Goal: Information Seeking & Learning: Learn about a topic

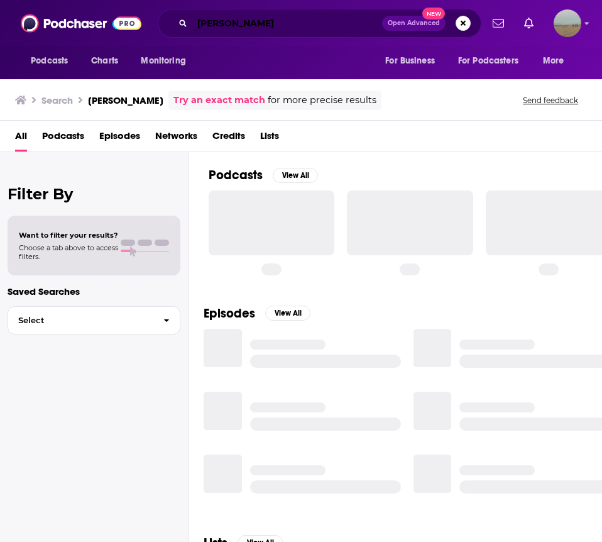
click at [224, 25] on input "[PERSON_NAME]" at bounding box center [287, 23] width 190 height 20
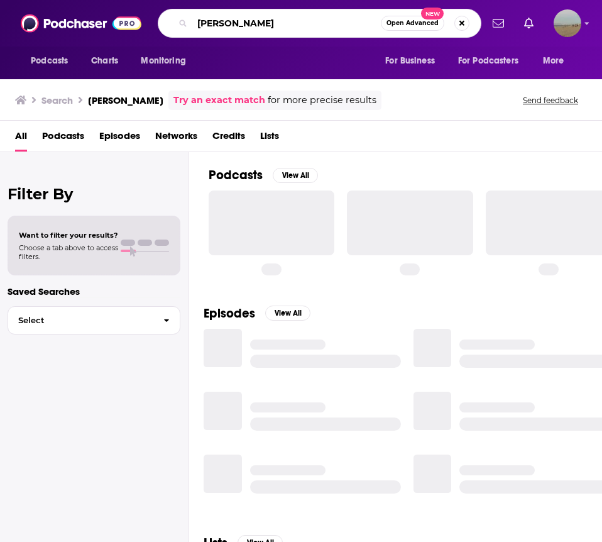
click at [224, 25] on input "[PERSON_NAME]" at bounding box center [286, 23] width 189 height 20
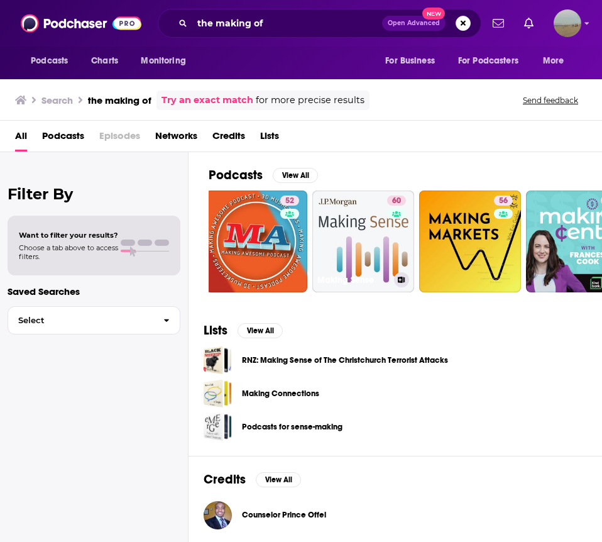
scroll to position [0, 583]
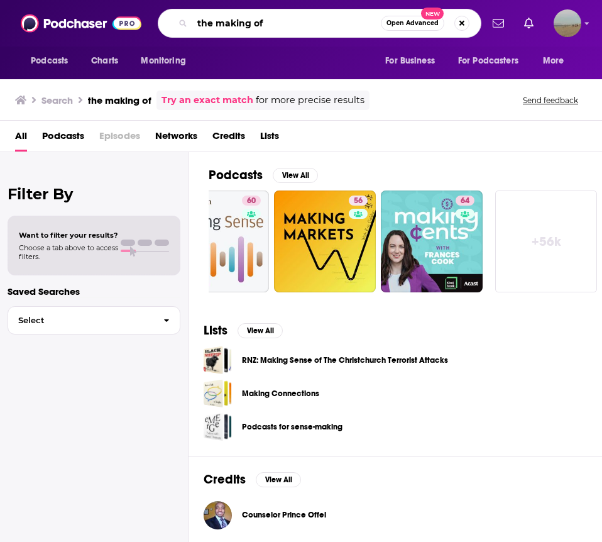
click at [308, 28] on input "the making of" at bounding box center [286, 23] width 189 height 20
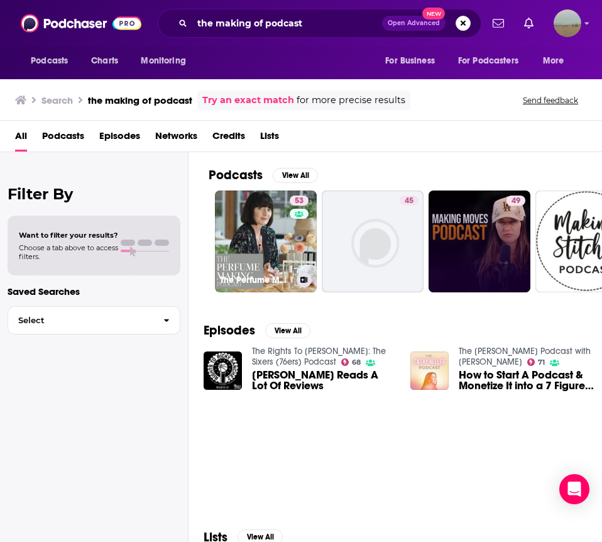
scroll to position [137, 0]
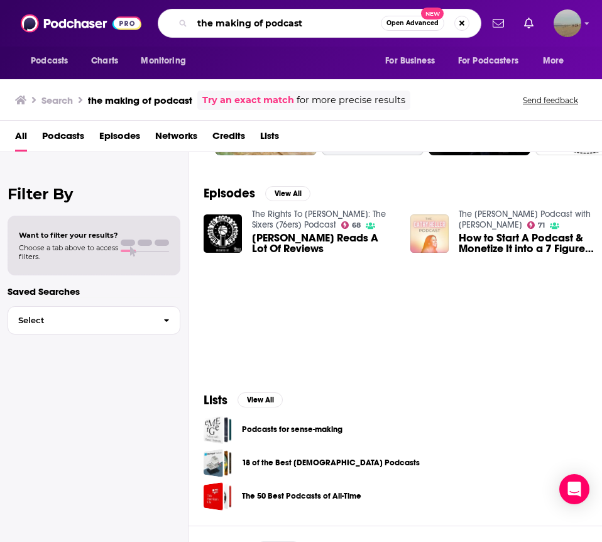
click at [312, 27] on input "the making of podcast" at bounding box center [286, 23] width 189 height 20
paste input "[PERSON_NAME]"
type input "[PERSON_NAME]"
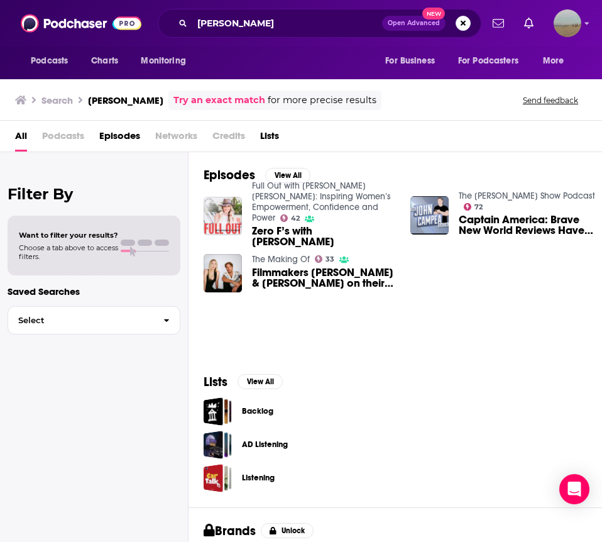
click at [234, 101] on link "Try an exact match" at bounding box center [219, 100] width 92 height 14
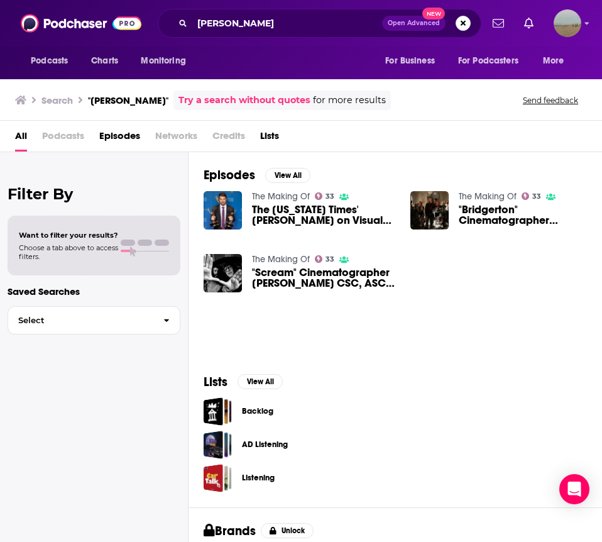
click at [267, 193] on link "The Making Of" at bounding box center [281, 196] width 58 height 11
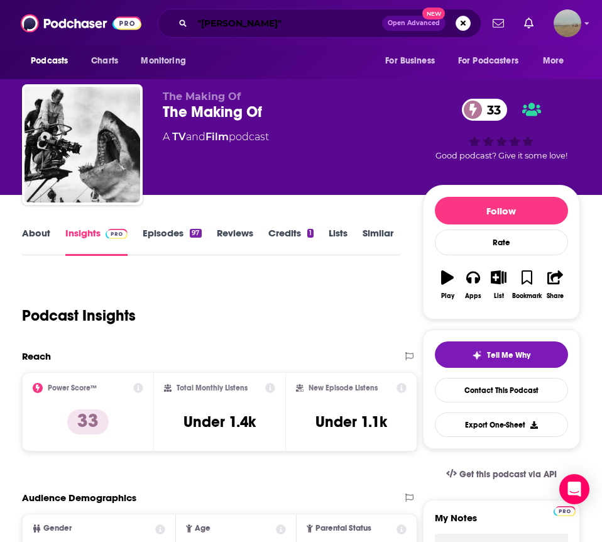
click at [253, 21] on input ""[PERSON_NAME]"" at bounding box center [287, 23] width 190 height 20
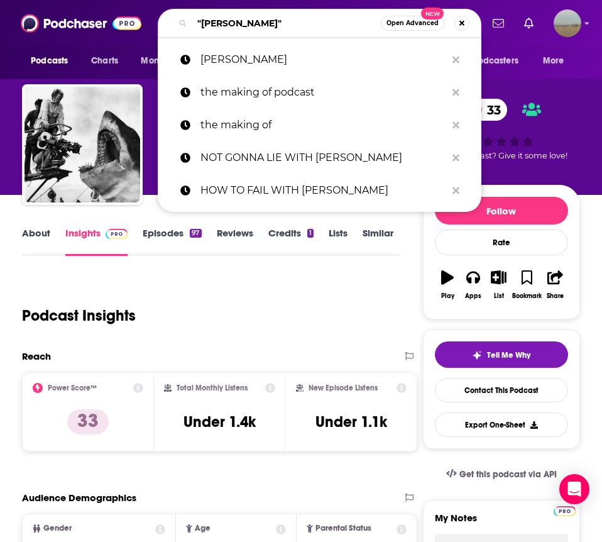
click at [253, 21] on input ""[PERSON_NAME]"" at bounding box center [286, 23] width 189 height 20
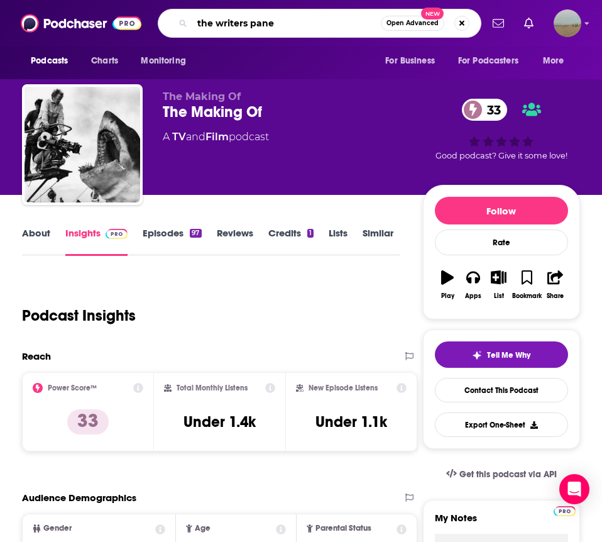
type input "the writers panel"
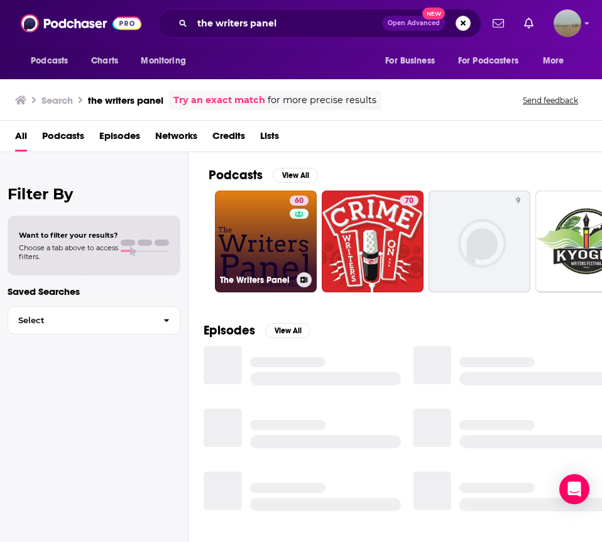
click at [278, 244] on link "60 The Writers Panel" at bounding box center [266, 241] width 102 height 102
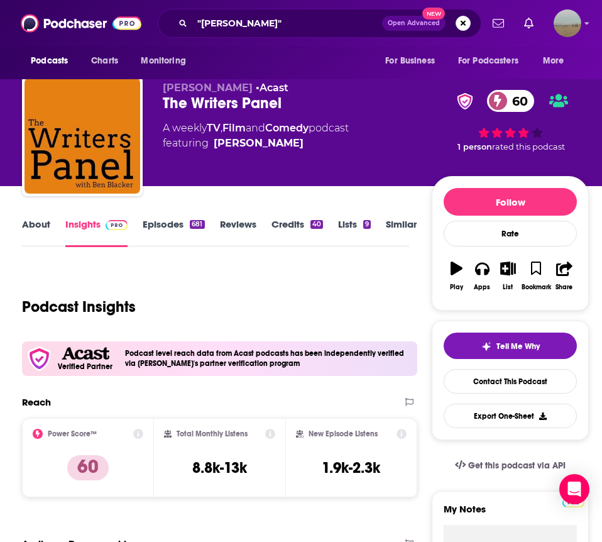
scroll to position [11, 0]
